Goal: Information Seeking & Learning: Learn about a topic

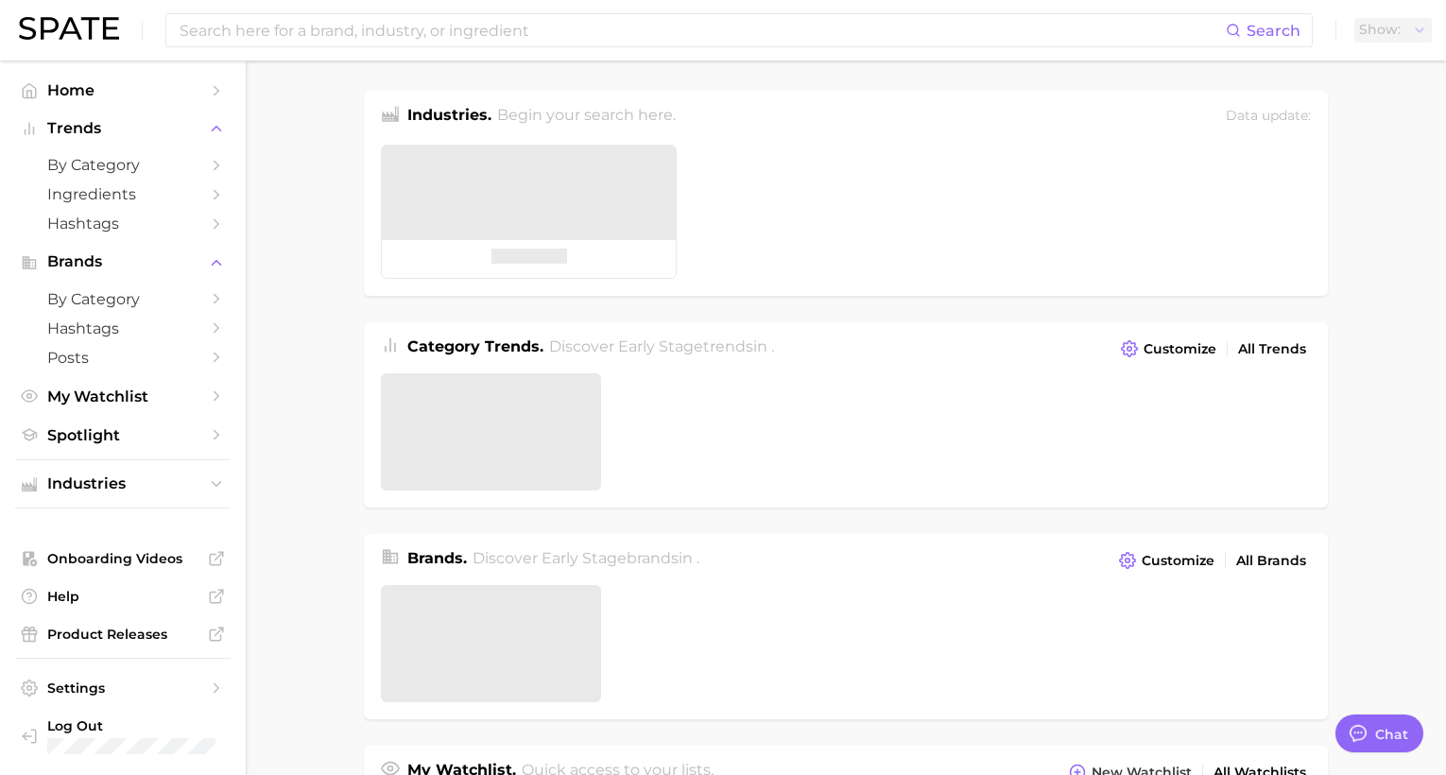
type textarea "x"
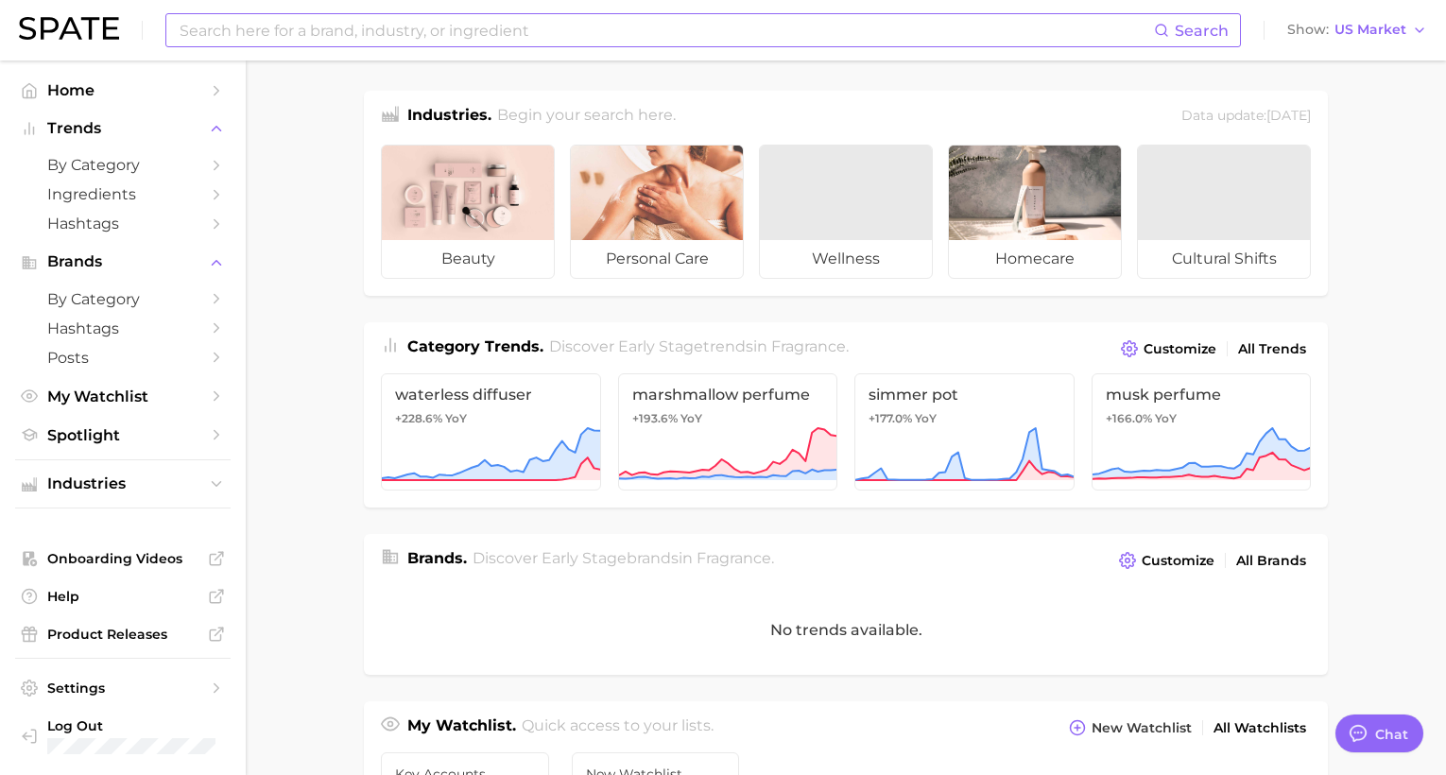
click at [265, 36] on input at bounding box center [666, 30] width 976 height 32
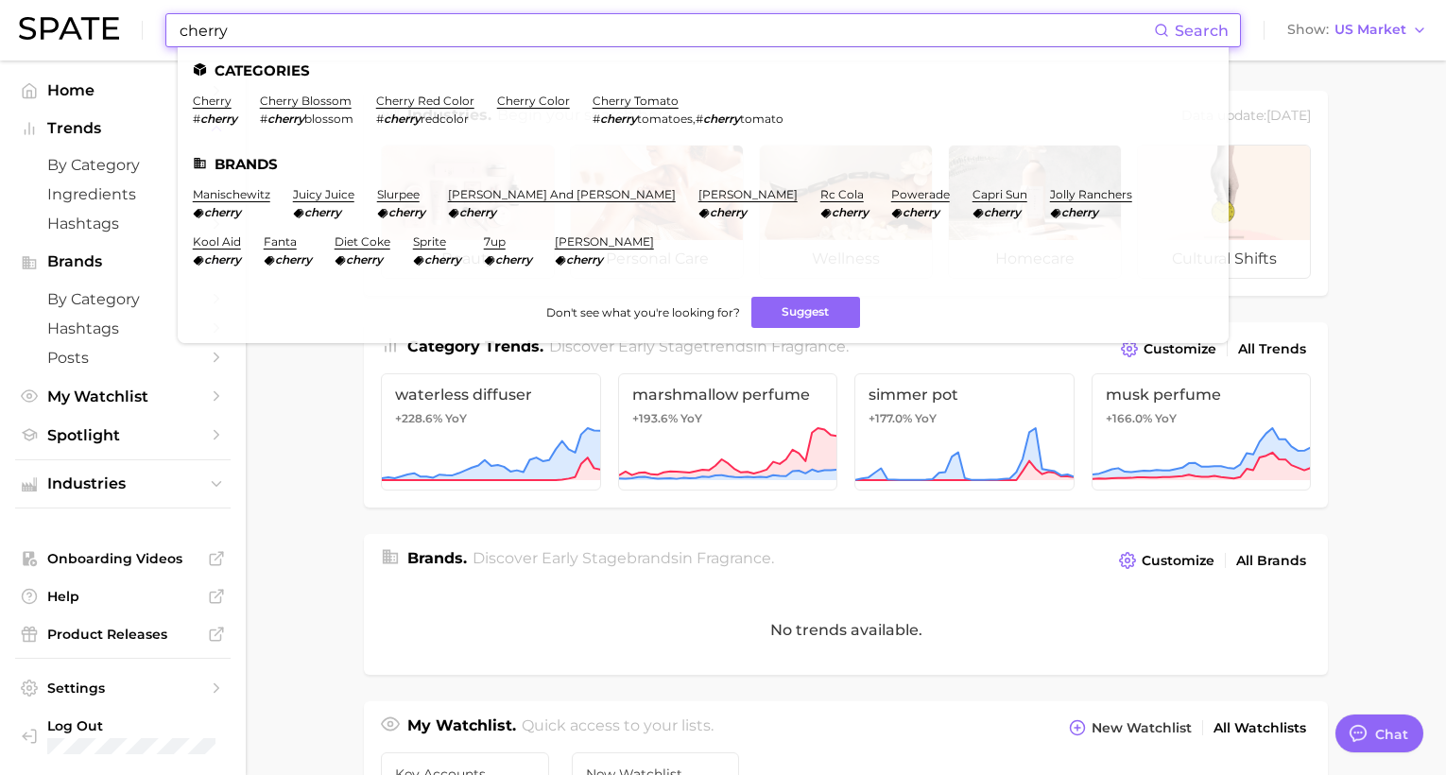
type input "cherry"
click at [208, 116] on em "cherry" at bounding box center [218, 119] width 37 height 14
click at [216, 100] on link "cherry" at bounding box center [212, 101] width 39 height 14
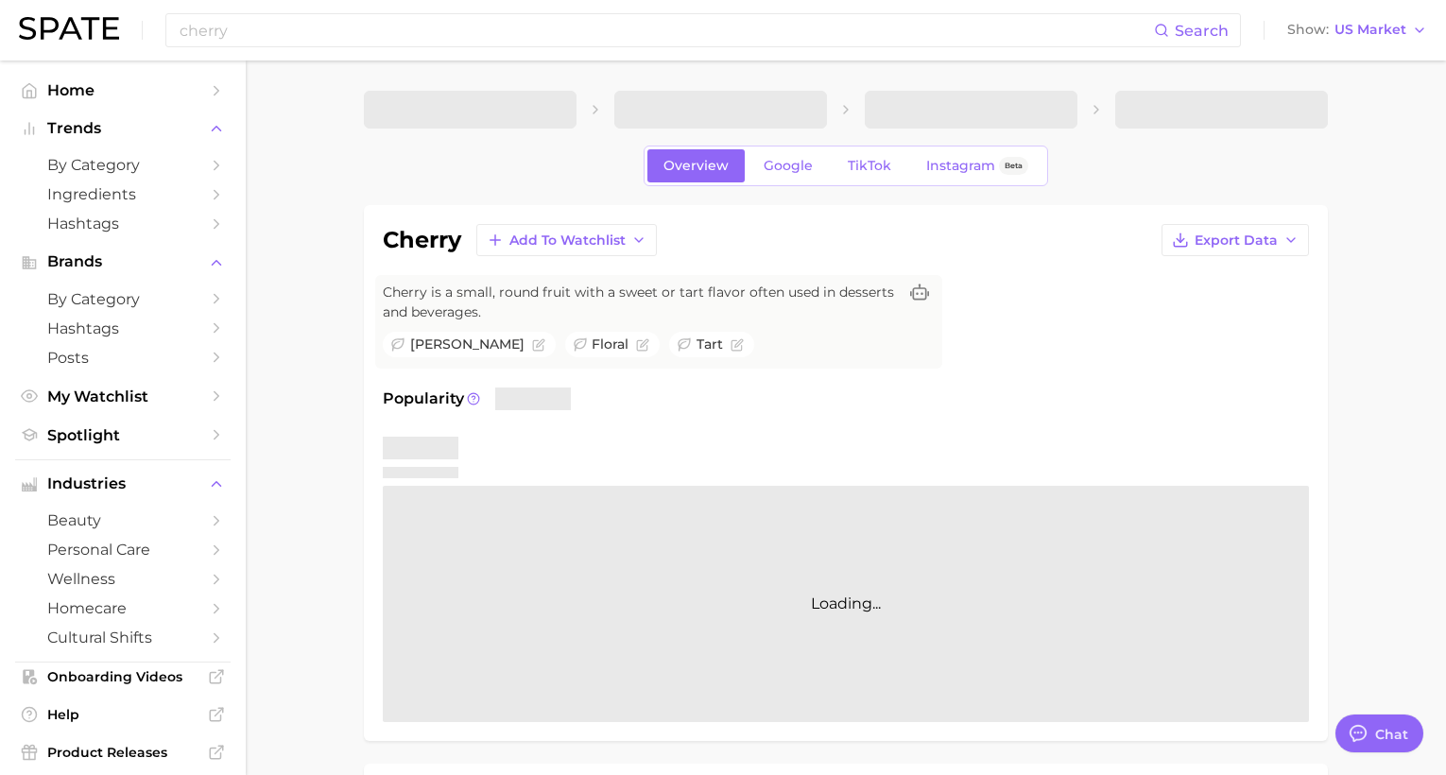
type textarea "x"
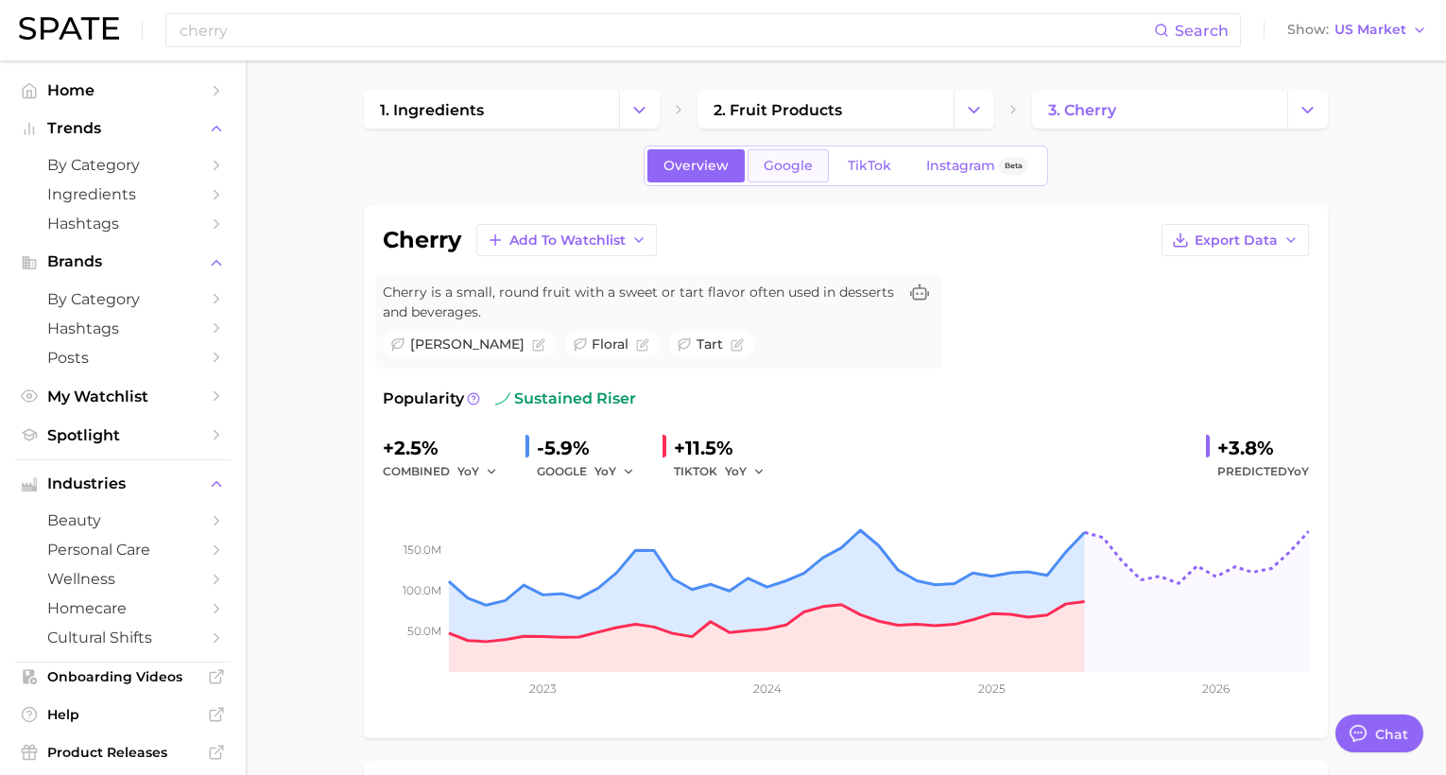
click at [784, 164] on span "Google" at bounding box center [788, 166] width 49 height 16
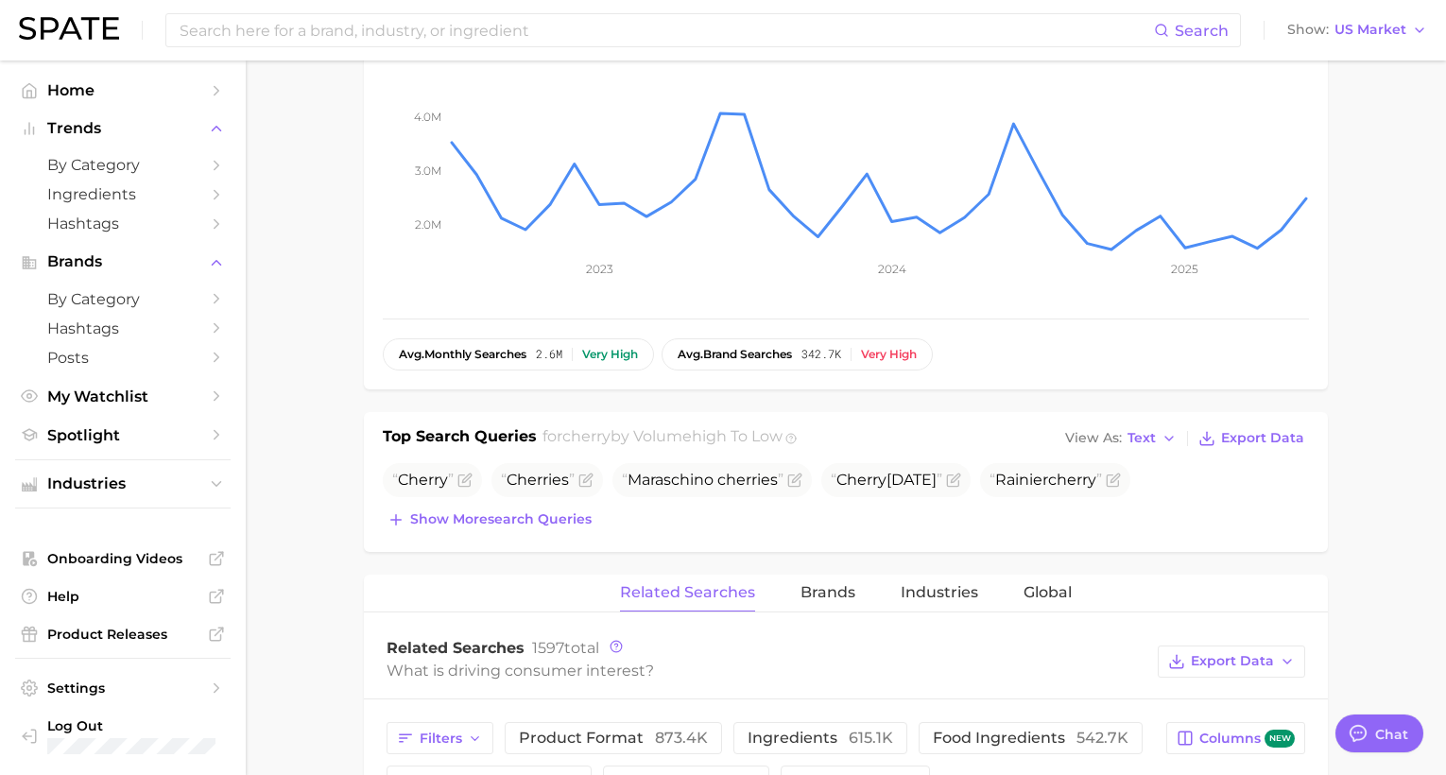
scroll to position [399, 0]
